Goal: Use online tool/utility: Utilize a website feature to perform a specific function

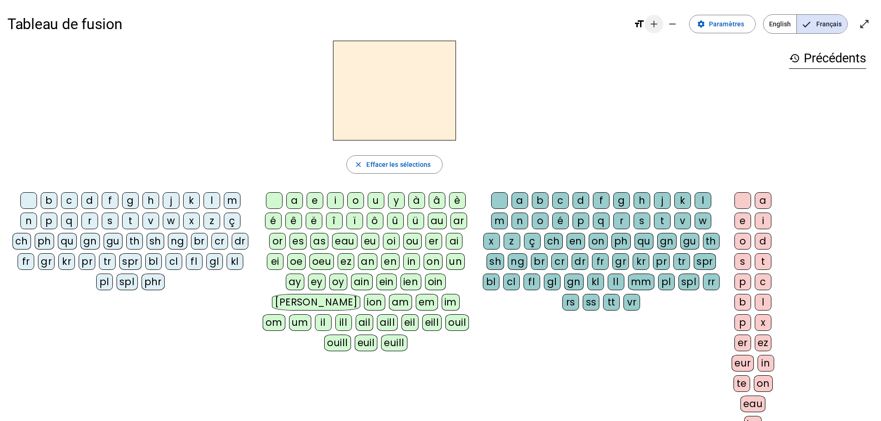
click at [654, 18] on mat-icon "add" at bounding box center [653, 23] width 11 height 11
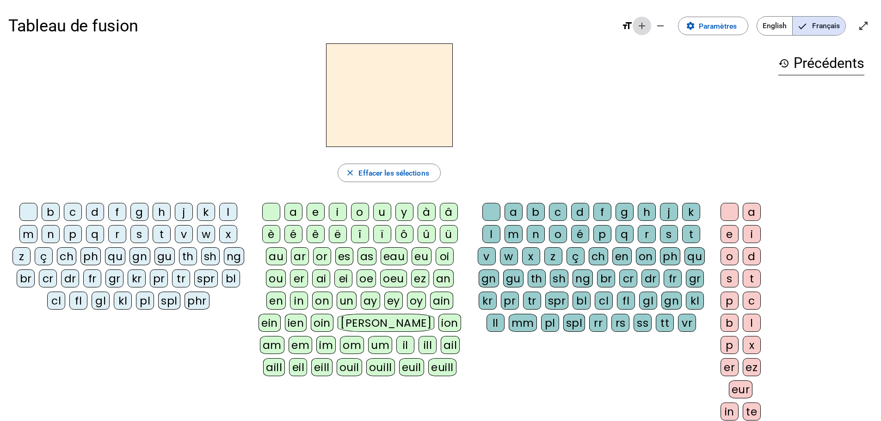
click at [642, 25] on mat-icon "add" at bounding box center [641, 25] width 11 height 11
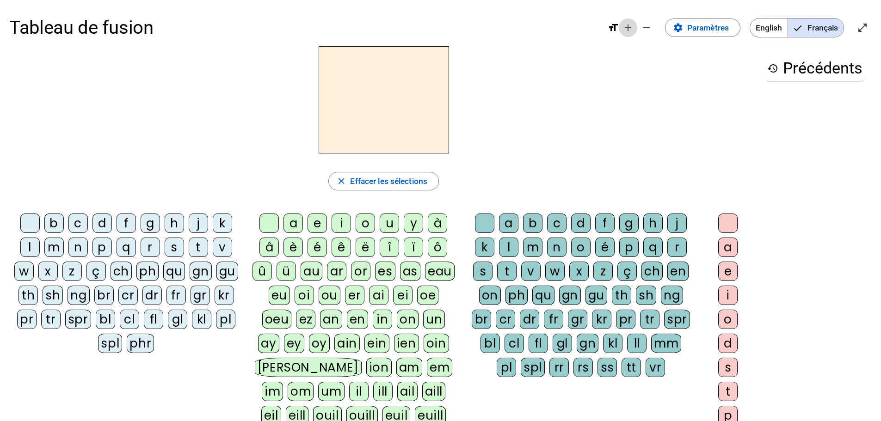
click at [618, 28] on span "Augmenter la taille de la police" at bounding box center [628, 28] width 22 height 22
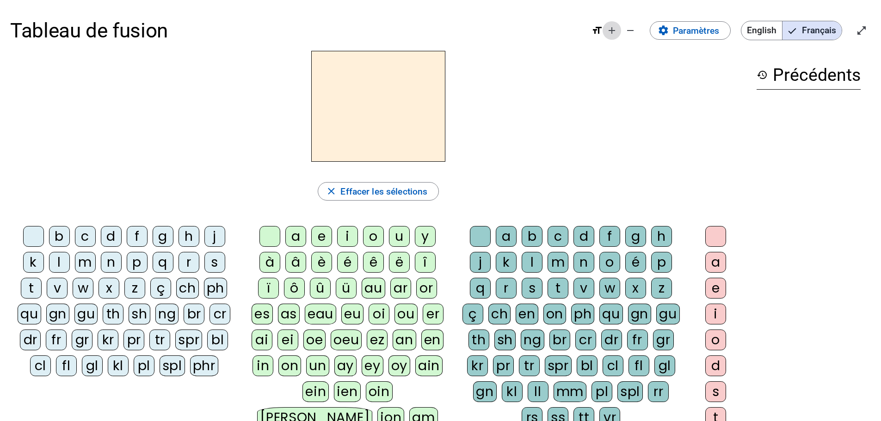
click at [610, 31] on mat-icon "add" at bounding box center [611, 30] width 11 height 11
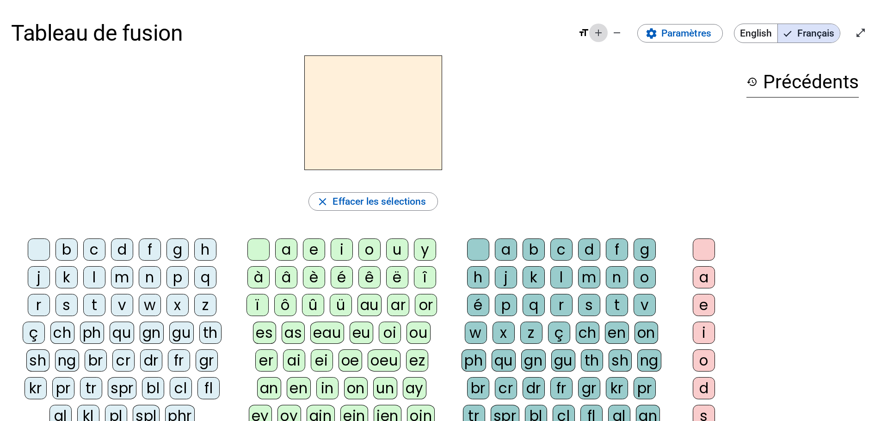
click at [598, 32] on mat-icon "add" at bounding box center [598, 32] width 11 height 11
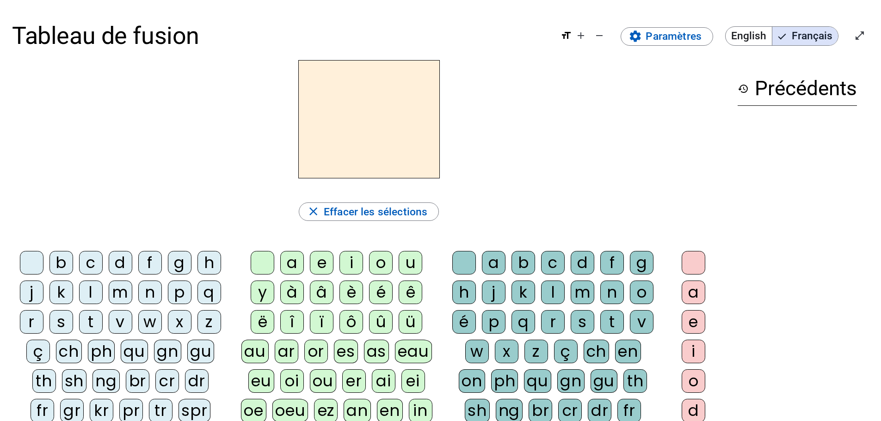
click at [91, 292] on div "l" at bounding box center [91, 293] width 24 height 24
click at [321, 260] on div "e" at bounding box center [322, 263] width 24 height 24
click at [401, 265] on div "u" at bounding box center [411, 263] width 24 height 24
click at [93, 320] on div "t" at bounding box center [91, 322] width 24 height 24
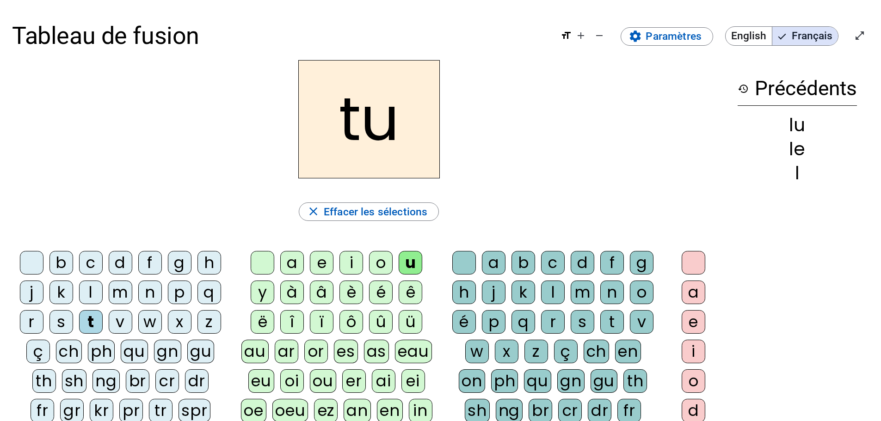
click at [117, 268] on div "d" at bounding box center [121, 263] width 24 height 24
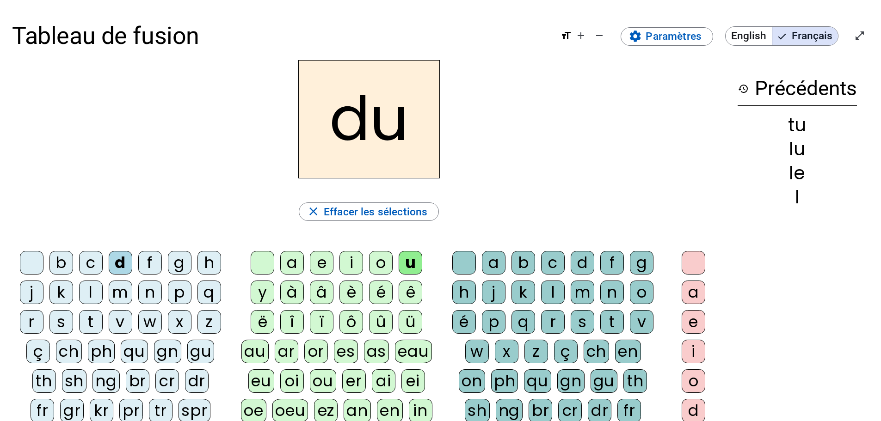
click at [325, 266] on div "e" at bounding box center [322, 263] width 24 height 24
click at [92, 317] on div "t" at bounding box center [91, 322] width 24 height 24
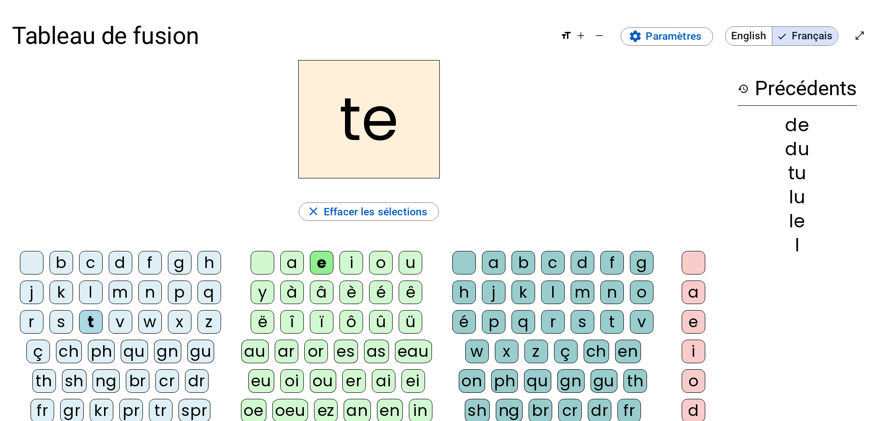
click at [295, 260] on div "a" at bounding box center [292, 263] width 24 height 24
click at [584, 260] on div "d" at bounding box center [583, 263] width 24 height 24
